Goal: Task Accomplishment & Management: Manage account settings

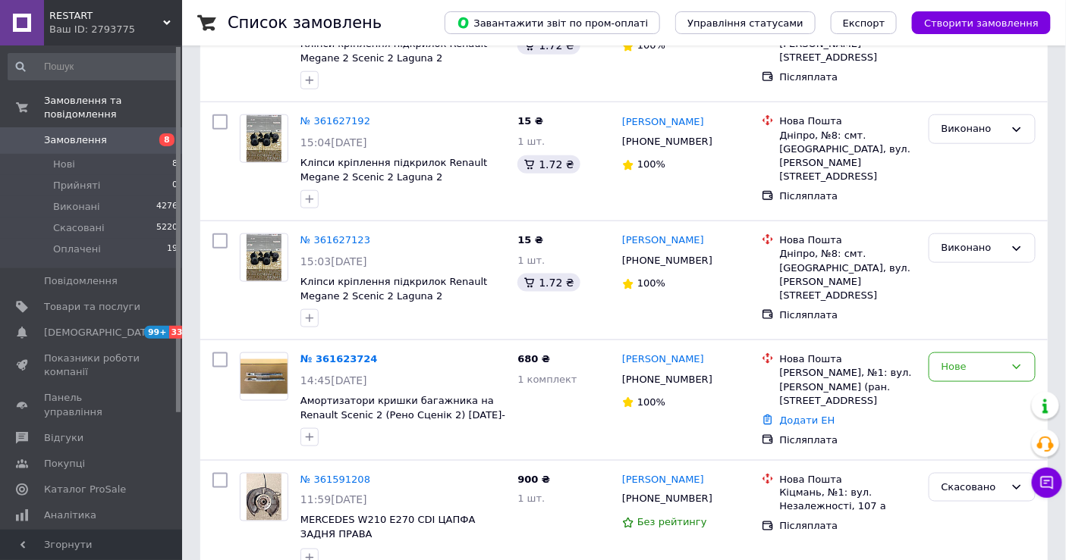
scroll to position [468, 0]
click at [971, 366] on div "Нове" at bounding box center [972, 368] width 63 height 16
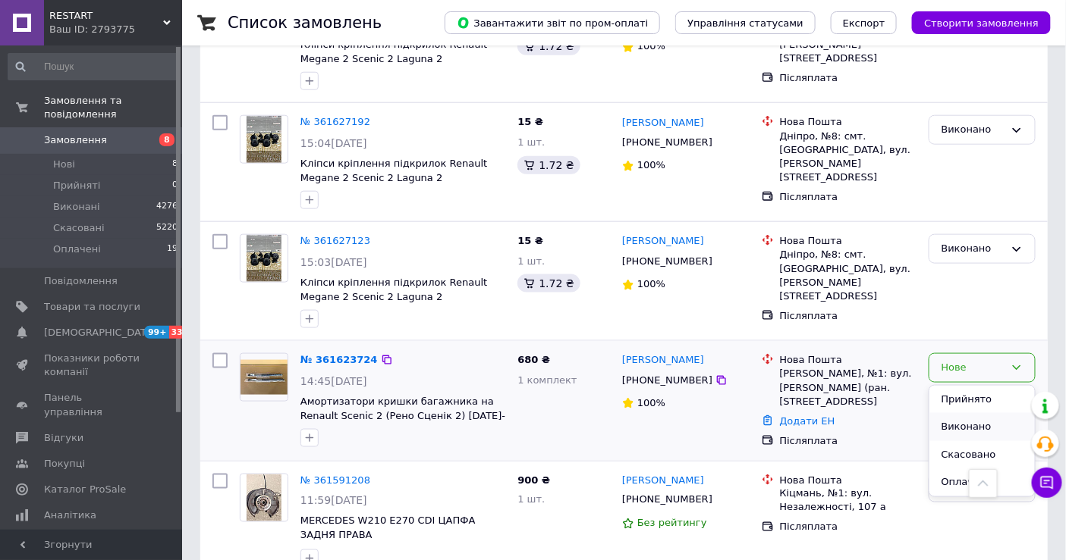
click at [949, 416] on li "Виконано" at bounding box center [981, 427] width 105 height 28
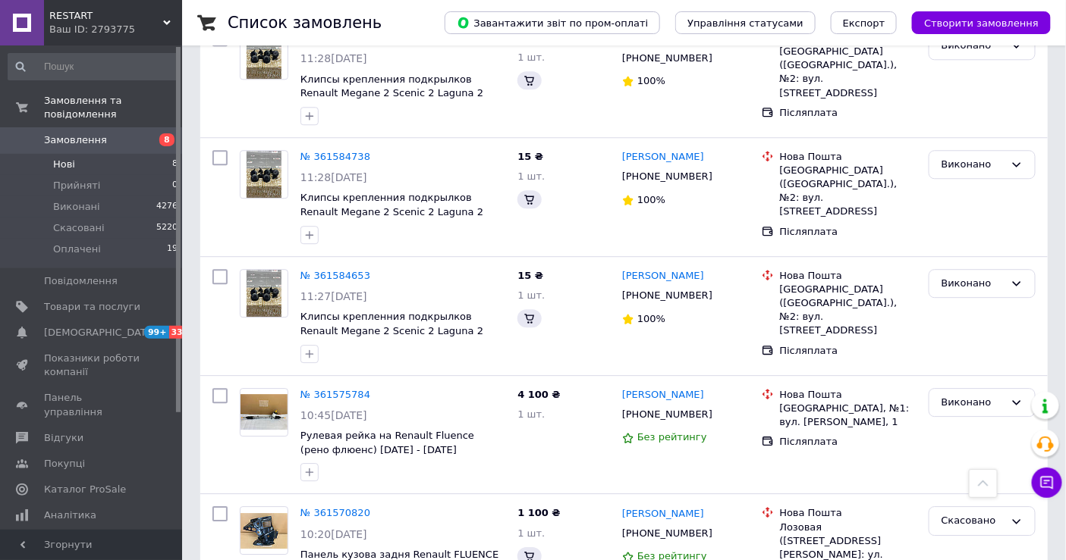
scroll to position [1170, 0]
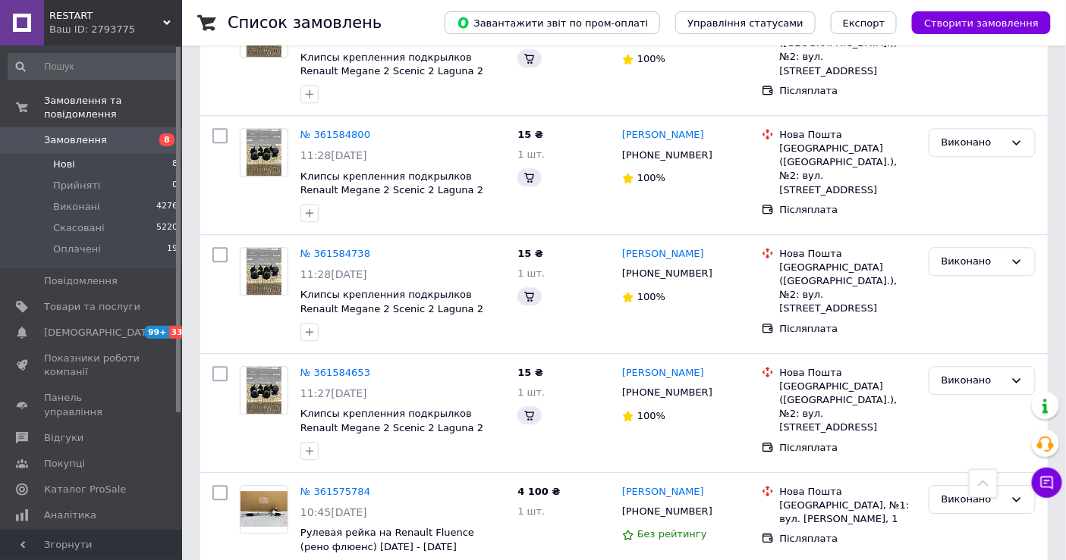
click at [58, 158] on span "Нові" at bounding box center [64, 165] width 22 height 14
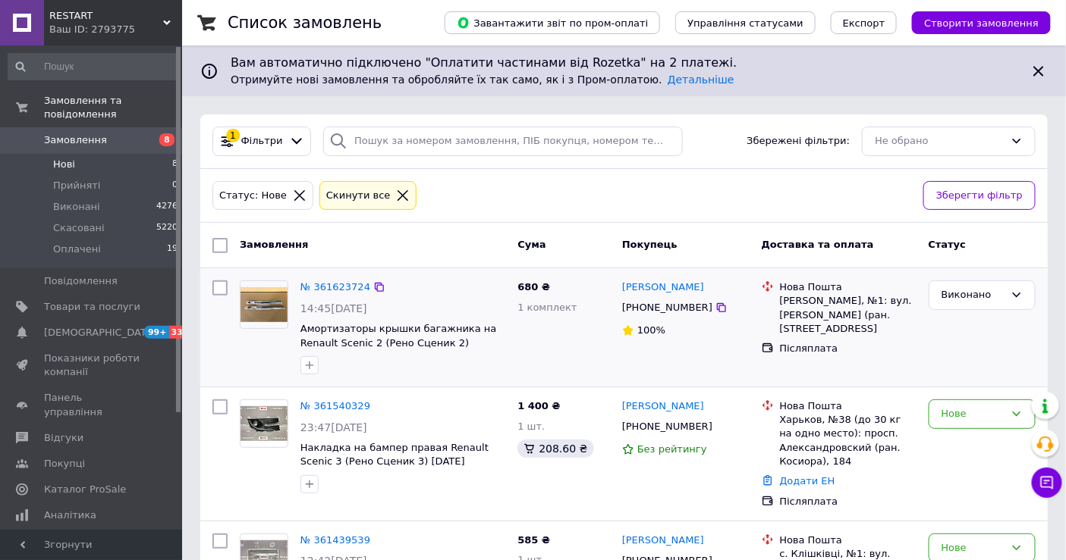
click at [82, 154] on li "Нові 8" at bounding box center [93, 164] width 187 height 21
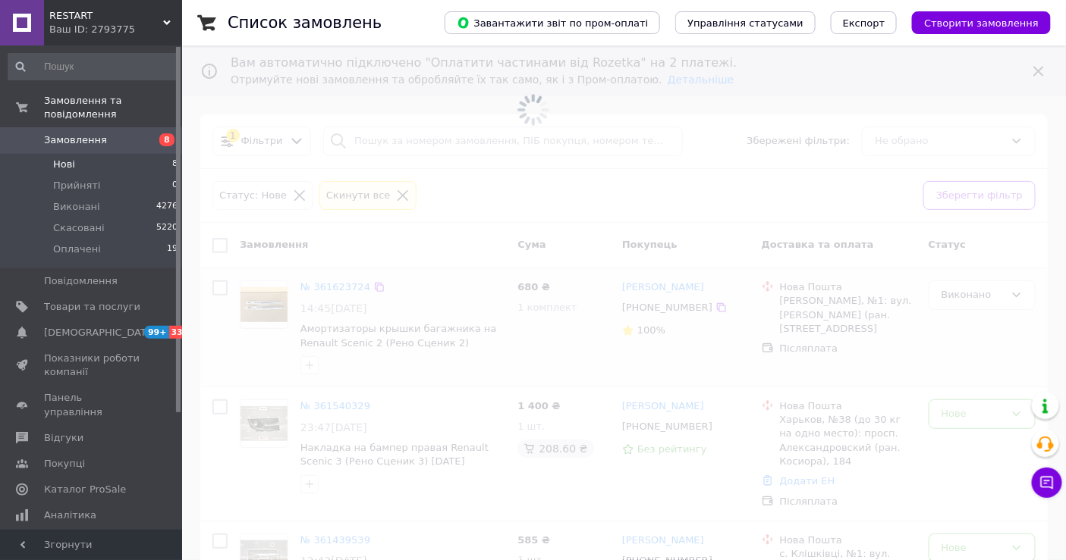
click at [119, 133] on span "Замовлення" at bounding box center [92, 140] width 96 height 14
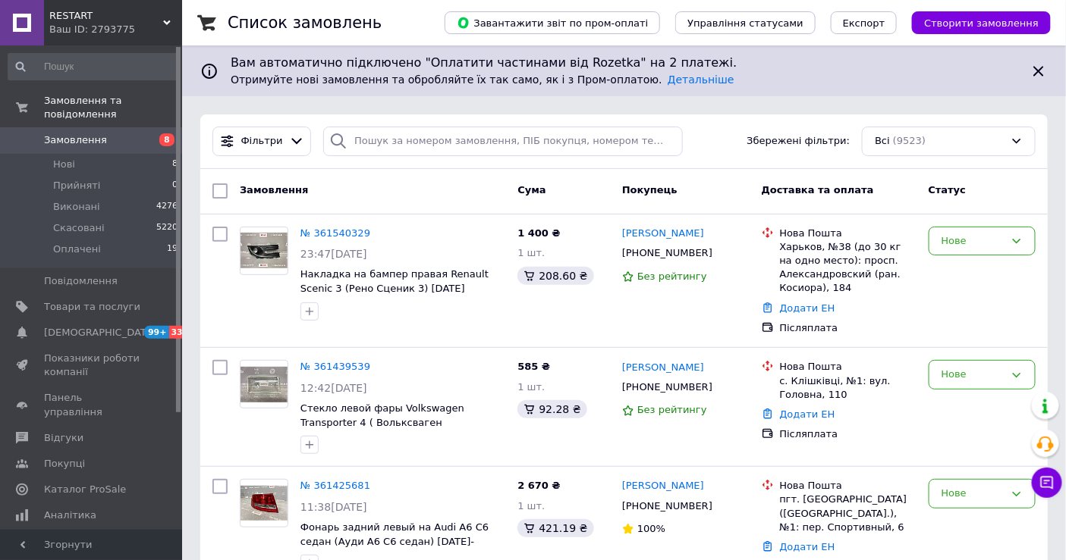
click at [105, 133] on span "Замовлення" at bounding box center [92, 140] width 96 height 14
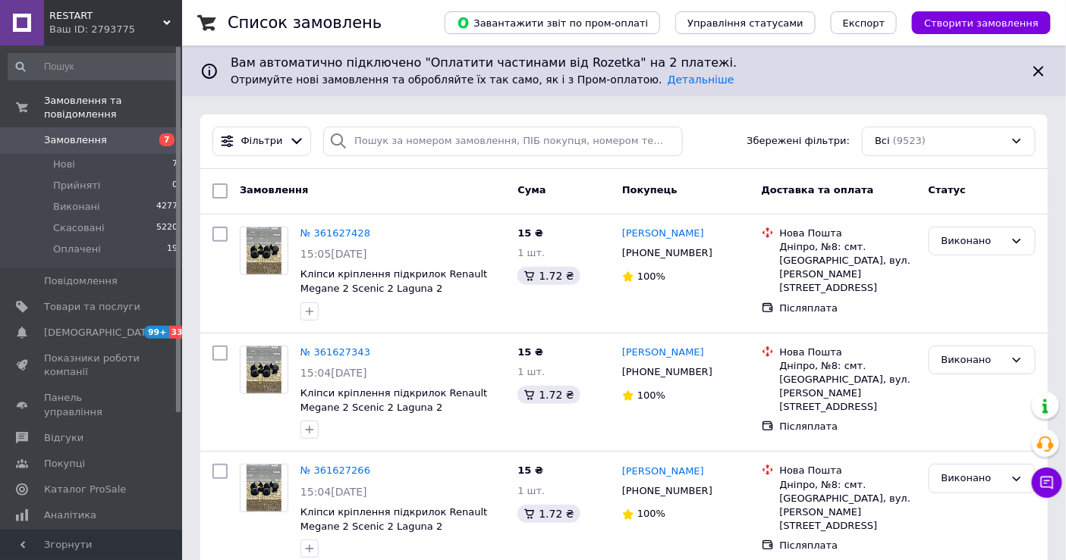
click at [115, 133] on span "Замовлення" at bounding box center [92, 140] width 96 height 14
click at [0, 127] on link "Замовлення 7" at bounding box center [93, 140] width 187 height 26
click at [84, 133] on span "Замовлення" at bounding box center [75, 140] width 63 height 14
